Goal: Task Accomplishment & Management: Manage account settings

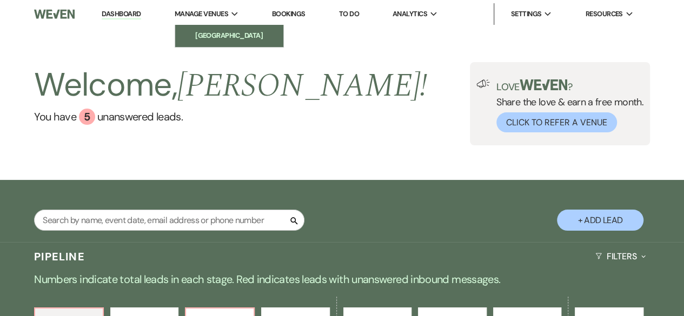
click at [214, 41] on li "[GEOGRAPHIC_DATA]" at bounding box center [229, 35] width 97 height 11
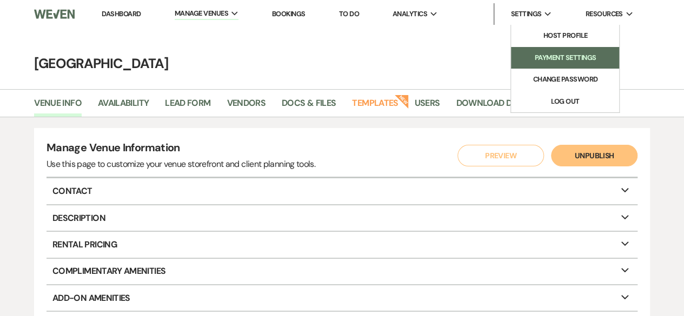
click at [564, 54] on li "Payment Settings" at bounding box center [564, 57] width 97 height 11
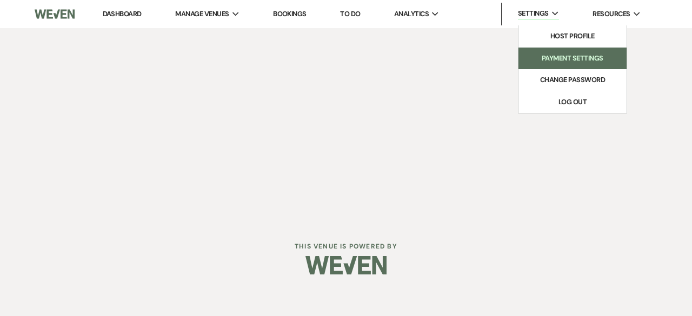
select select "496"
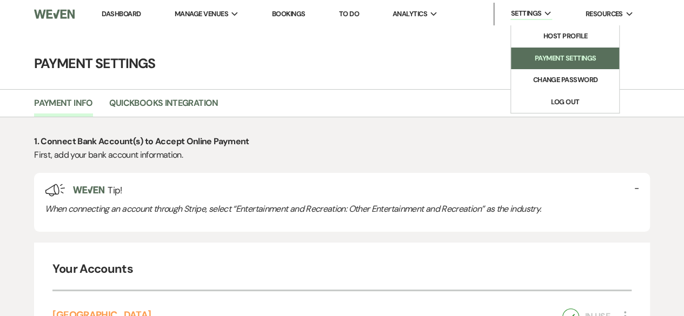
select select "true"
select select "41"
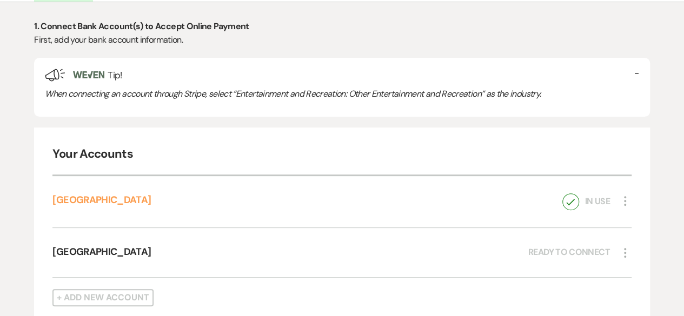
scroll to position [121, 0]
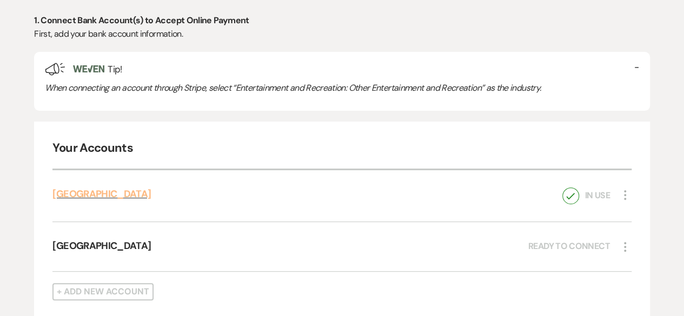
click at [102, 190] on link "[GEOGRAPHIC_DATA]" at bounding box center [101, 194] width 98 height 13
